Goal: Find specific fact: Find contact information

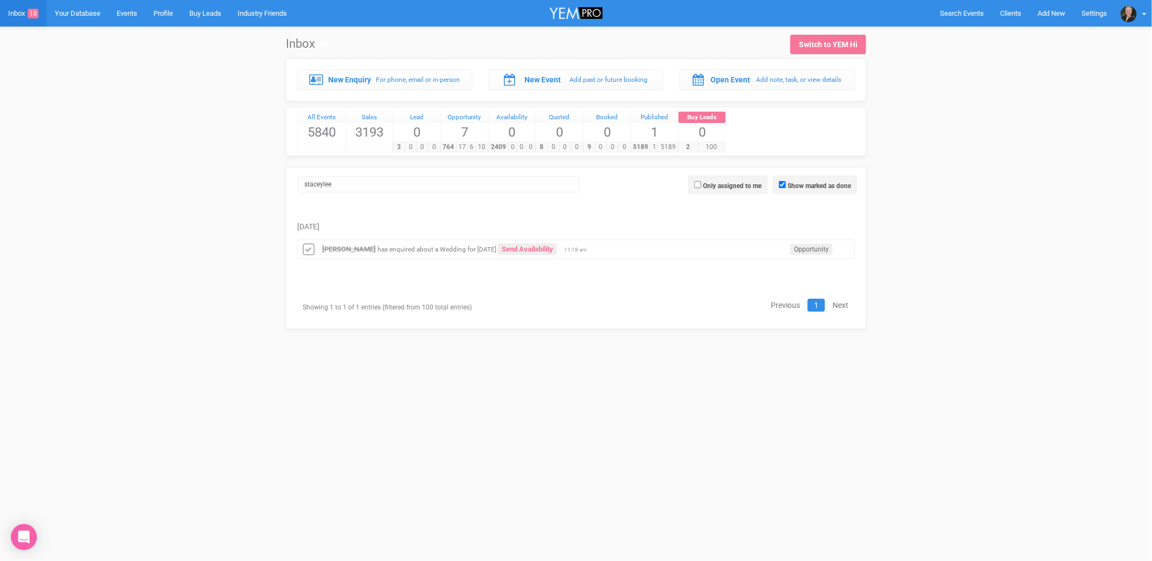
type input "staceylee"
click at [349, 248] on strong "[PERSON_NAME]" at bounding box center [349, 249] width 54 height 8
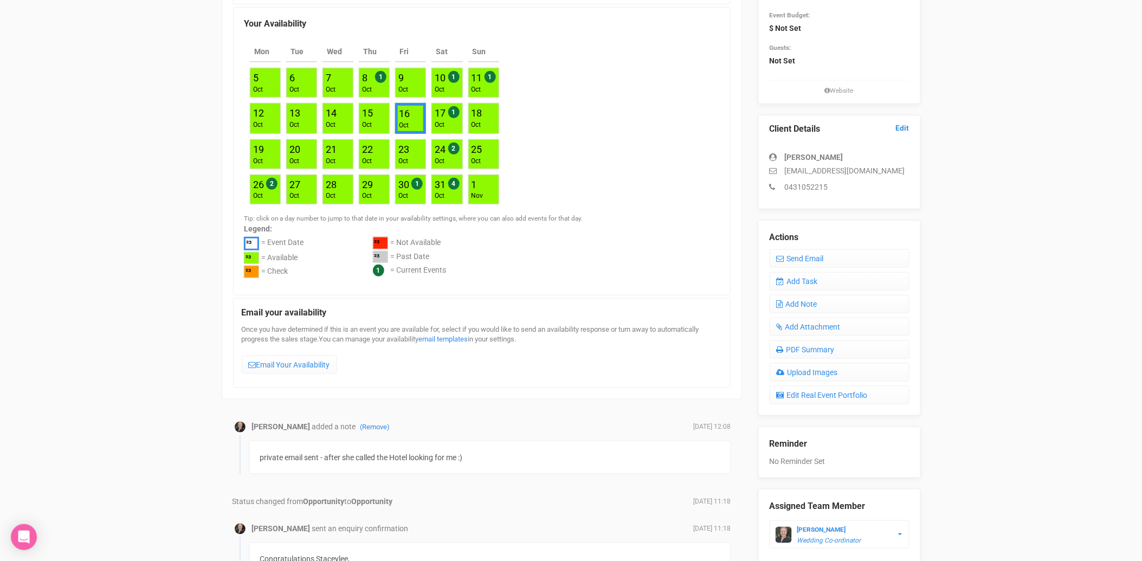
scroll to position [181, 0]
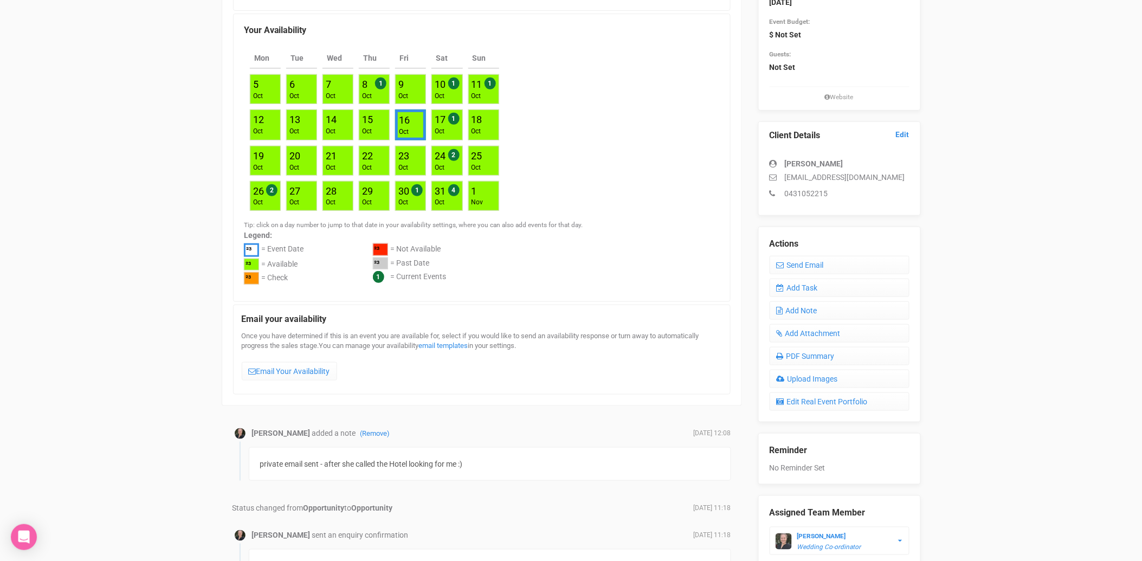
drag, startPoint x: 904, startPoint y: 177, endPoint x: 786, endPoint y: 177, distance: 117.7
click at [786, 177] on p "[EMAIL_ADDRESS][DOMAIN_NAME]" at bounding box center [840, 177] width 140 height 11
copy p "[EMAIL_ADDRESS][DOMAIN_NAME]"
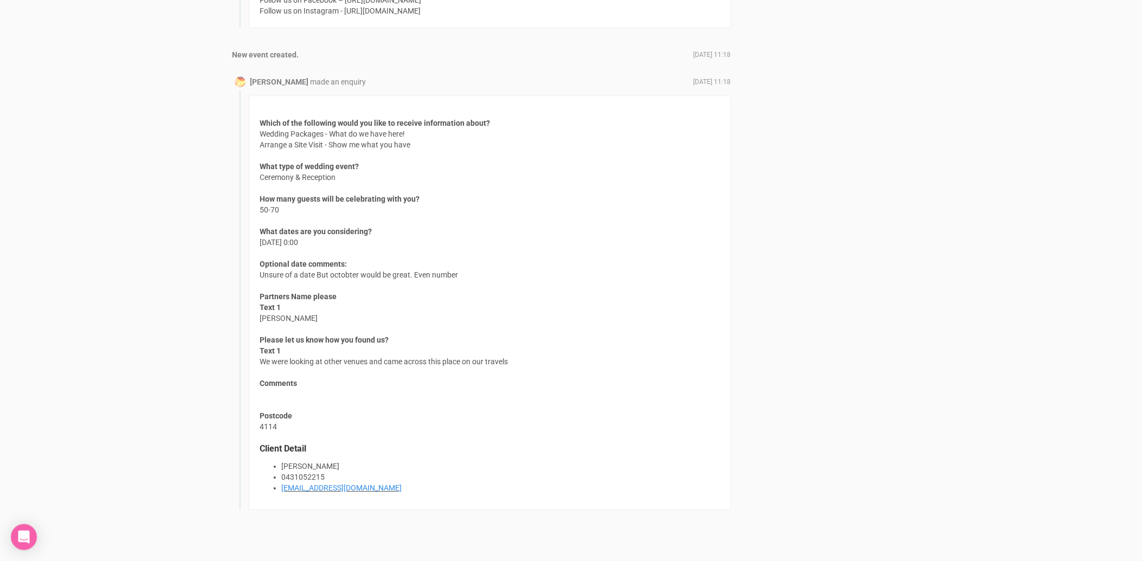
scroll to position [961, 0]
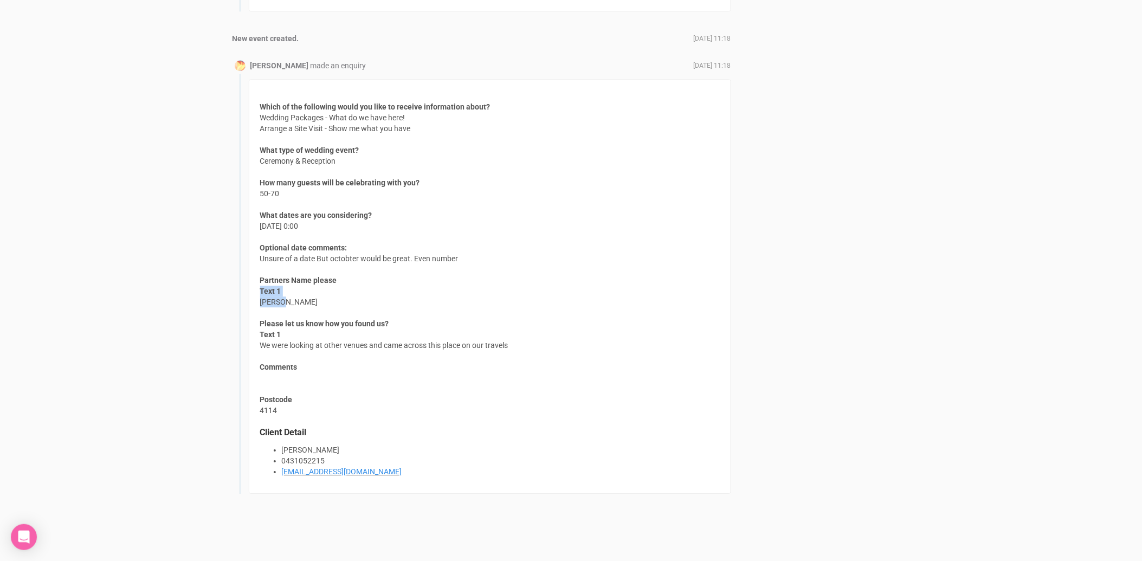
drag, startPoint x: 258, startPoint y: 300, endPoint x: 284, endPoint y: 302, distance: 26.7
click at [284, 302] on div "Which of the following would you like to receive information about? Wedding Pac…" at bounding box center [490, 286] width 483 height 415
click at [284, 302] on span "Text 1 [PERSON_NAME]" at bounding box center [289, 297] width 58 height 22
drag, startPoint x: 284, startPoint y: 302, endPoint x: 262, endPoint y: 301, distance: 22.3
click at [262, 301] on span "Text 1 [PERSON_NAME]" at bounding box center [289, 297] width 58 height 22
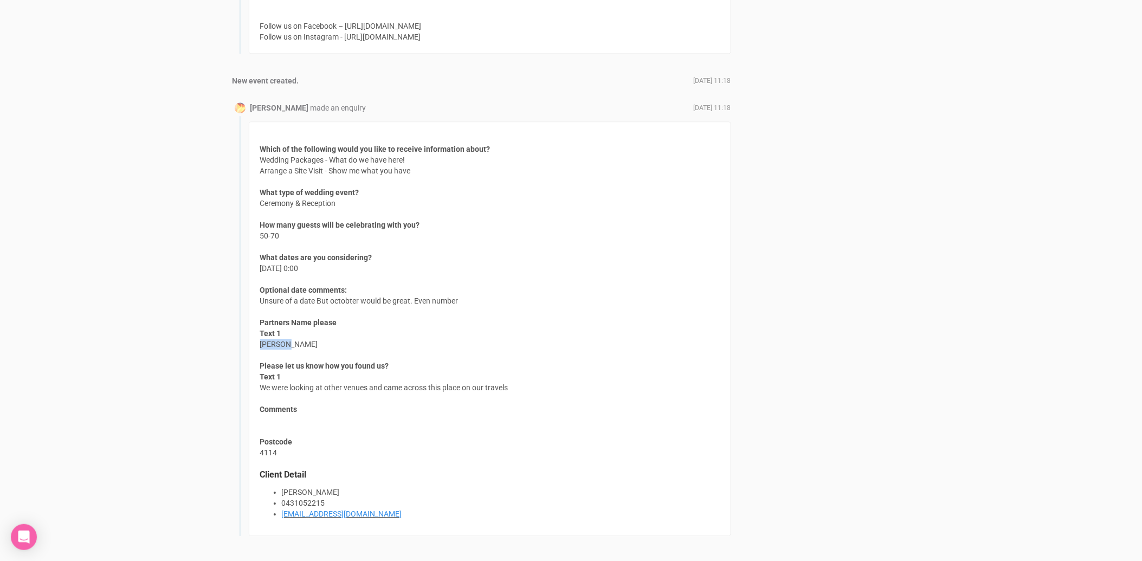
scroll to position [901, 0]
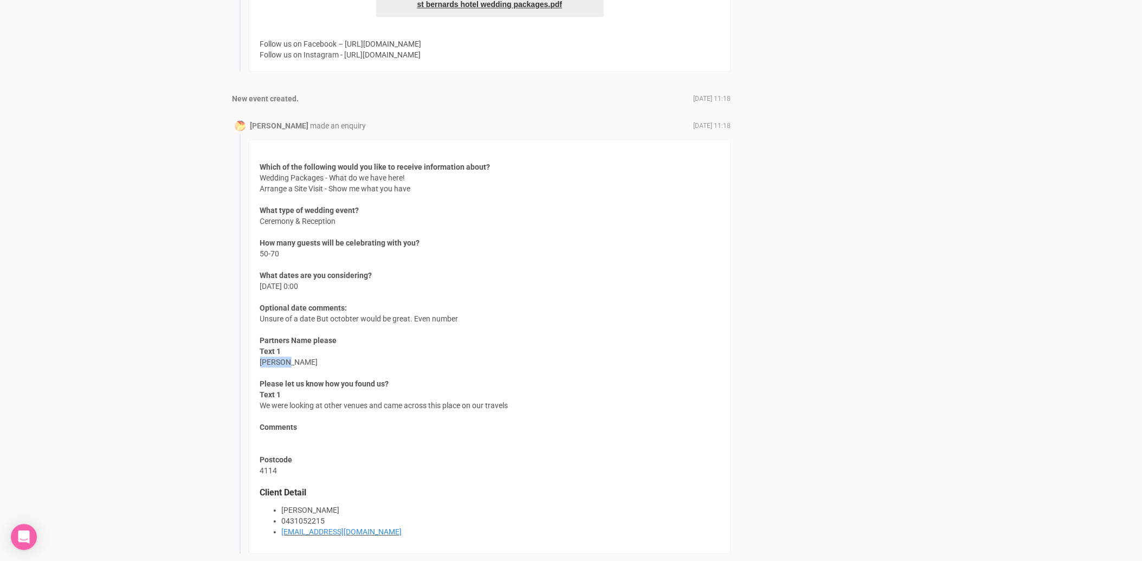
drag, startPoint x: 397, startPoint y: 530, endPoint x: 277, endPoint y: 516, distance: 121.7
click at [277, 516] on ul "[PERSON_NAME] 0431052215 [EMAIL_ADDRESS][DOMAIN_NAME]" at bounding box center [490, 521] width 460 height 33
copy ul "0431052215 [EMAIL_ADDRESS][DOMAIN_NAME]"
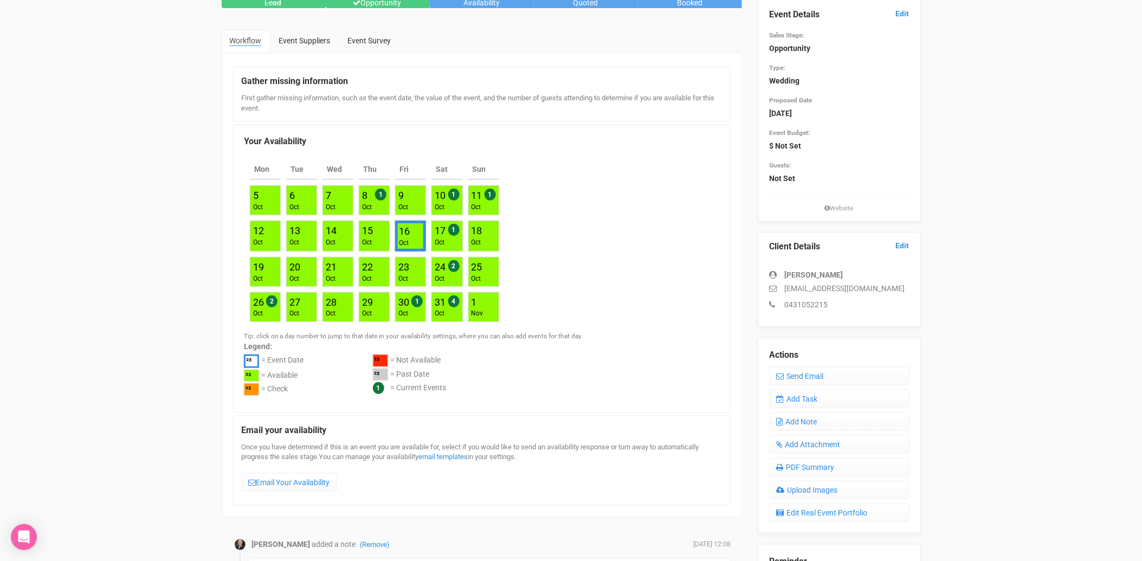
scroll to position [0, 0]
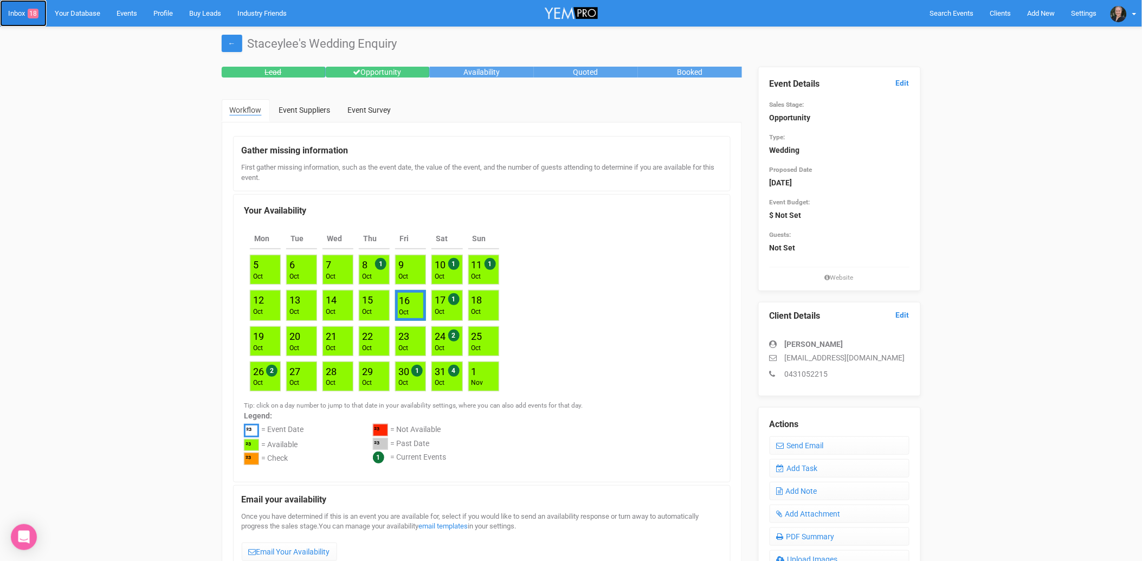
click at [27, 18] on link "Inbox 18" at bounding box center [23, 13] width 47 height 27
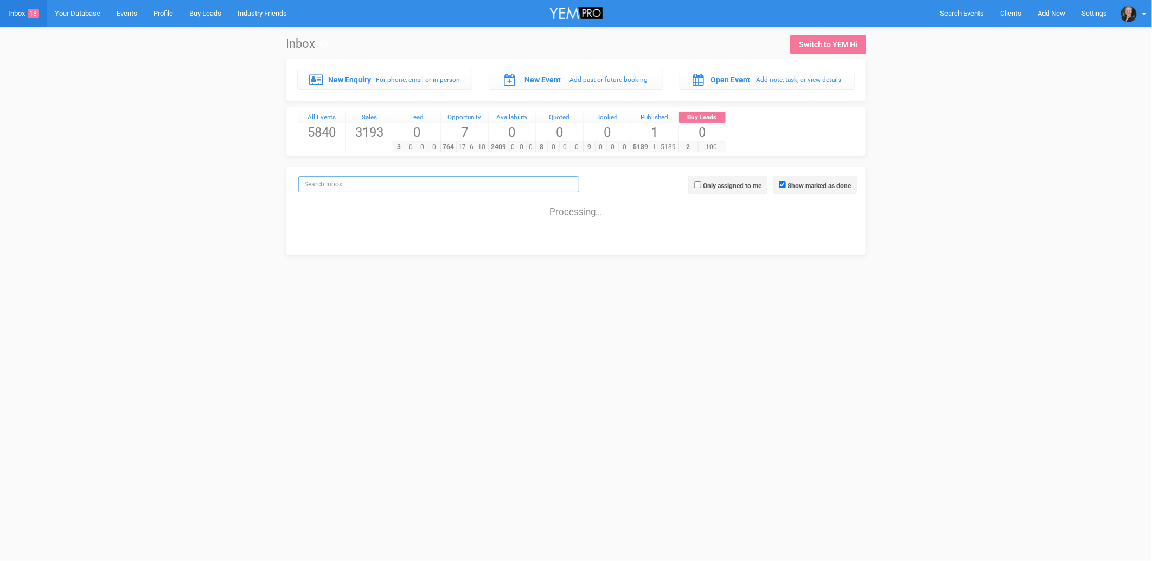
click at [383, 191] on input "search" at bounding box center [438, 184] width 281 height 16
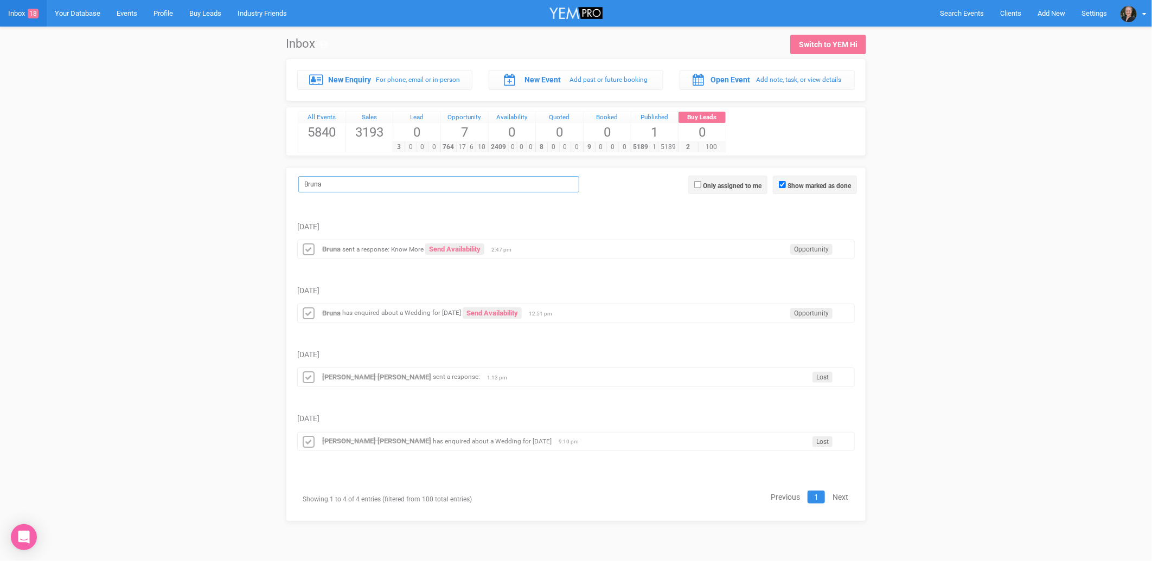
type input "Bruna"
click at [333, 252] on strong "Bruna" at bounding box center [331, 249] width 18 height 8
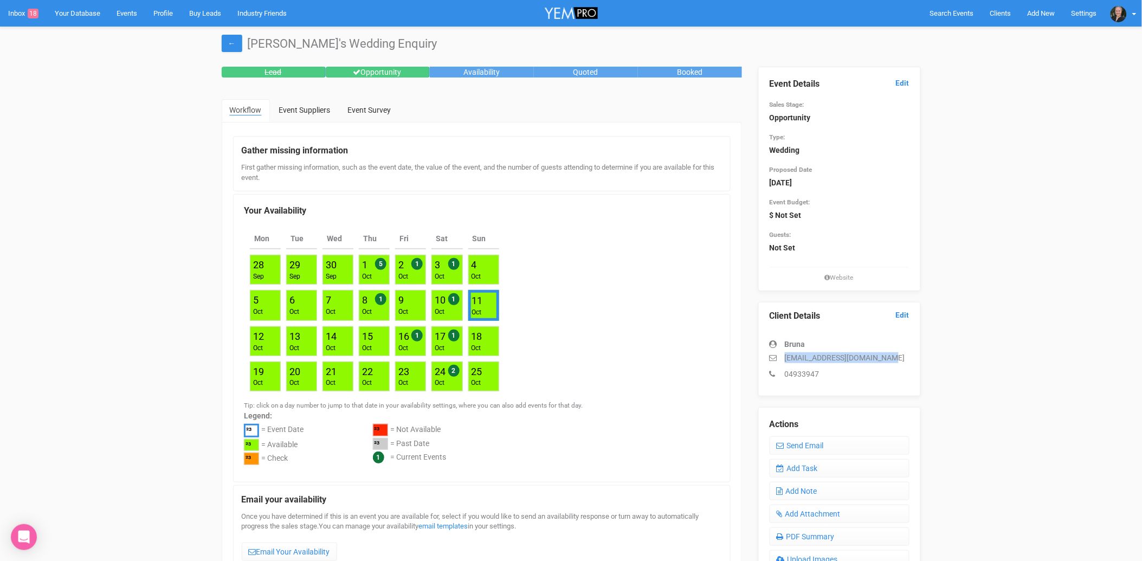
drag, startPoint x: 888, startPoint y: 358, endPoint x: 785, endPoint y: 355, distance: 103.6
click at [785, 355] on p "[EMAIL_ADDRESS][DOMAIN_NAME]" at bounding box center [840, 357] width 140 height 11
copy p "[EMAIL_ADDRESS][DOMAIN_NAME]"
